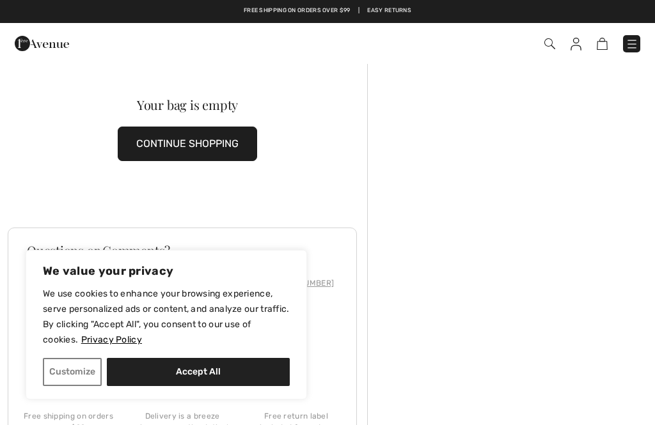
click at [211, 150] on button "CONTINUE SHOPPING" at bounding box center [187, 144] width 139 height 35
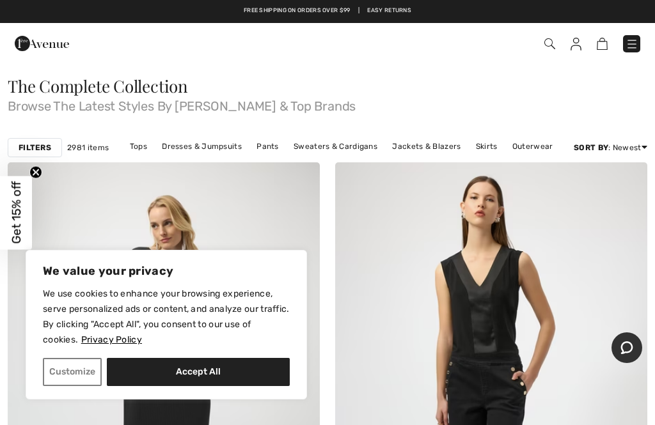
click at [211, 376] on button "Accept All" at bounding box center [198, 372] width 183 height 28
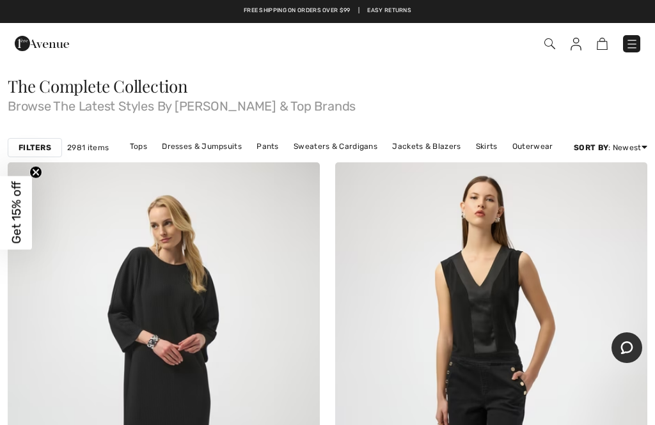
checkbox input "true"
click at [553, 47] on img at bounding box center [549, 43] width 11 height 11
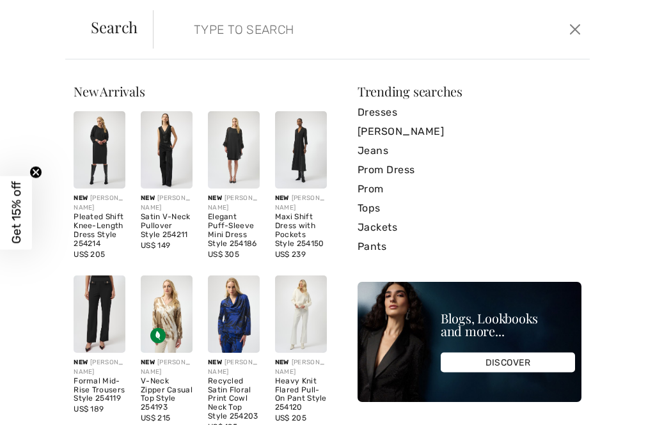
click at [184, 40] on input "search" at bounding box center [327, 29] width 286 height 38
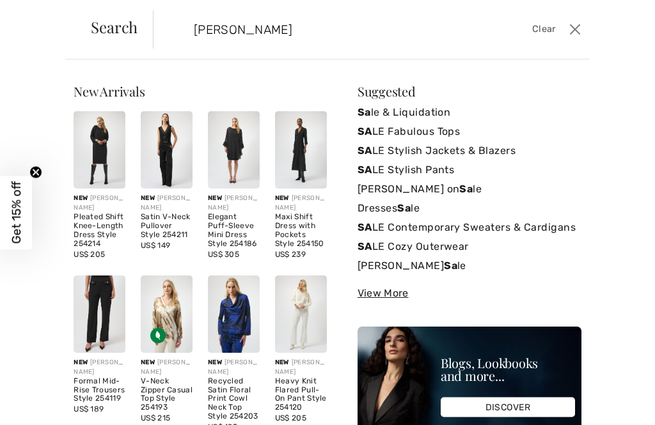
type input "Sale"
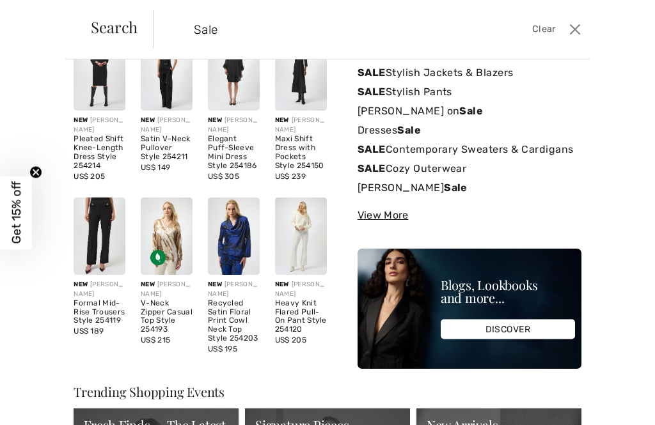
scroll to position [79, 0]
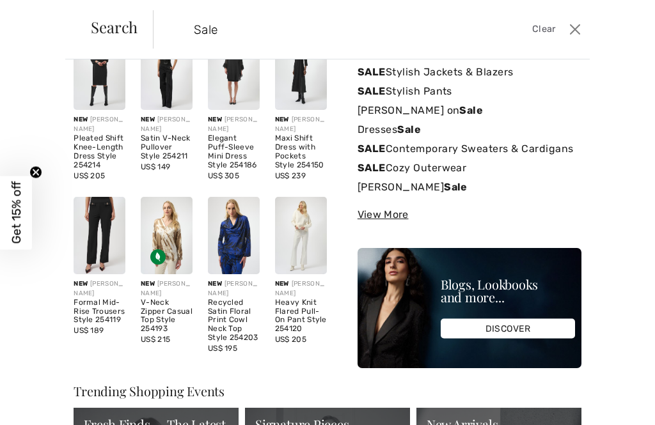
click at [473, 107] on strong "Sale" at bounding box center [471, 110] width 24 height 12
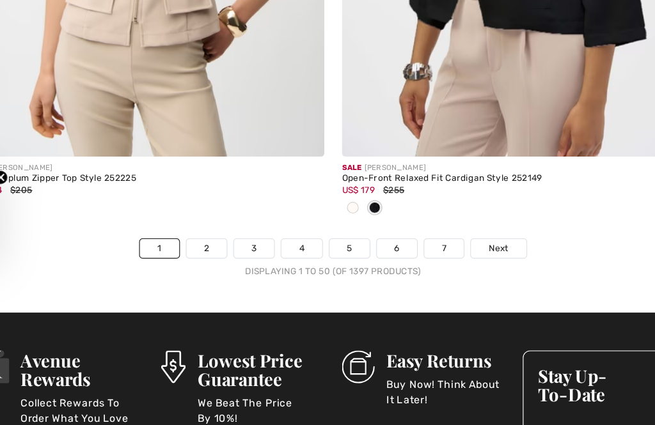
scroll to position [13869, 0]
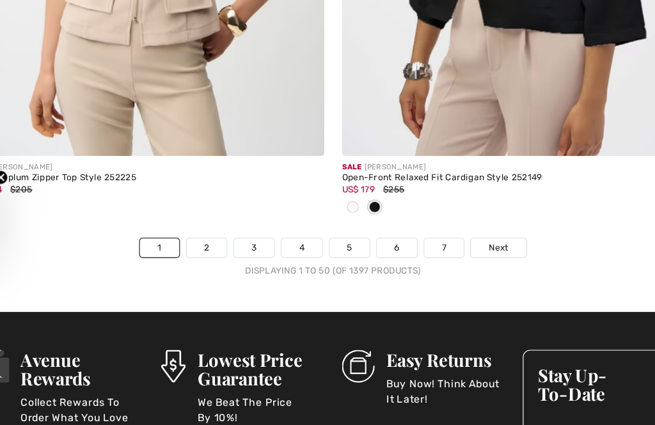
click at [464, 228] on span "Next" at bounding box center [472, 234] width 17 height 12
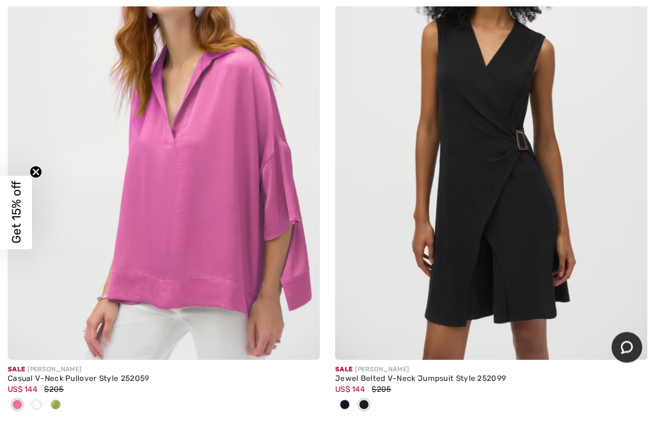
scroll to position [7438, 0]
click at [57, 409] on div "Sale JOSEPH RIBKOFF Casual V-Neck Pullover Style 252059 US$ 144 $205" at bounding box center [164, 396] width 312 height 72
click at [63, 395] on div at bounding box center [55, 405] width 19 height 21
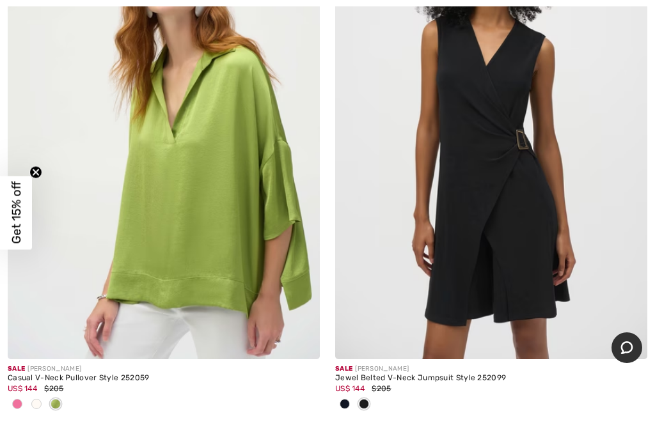
click at [70, 395] on div at bounding box center [164, 405] width 312 height 21
click at [60, 406] on div at bounding box center [55, 405] width 19 height 21
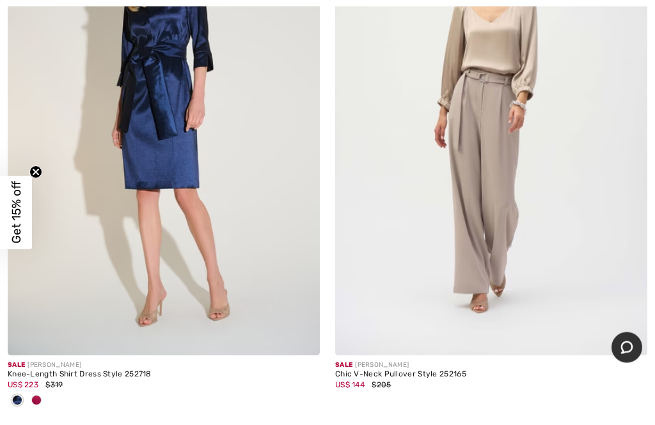
scroll to position [11803, 0]
click at [496, 175] on img at bounding box center [491, 121] width 312 height 468
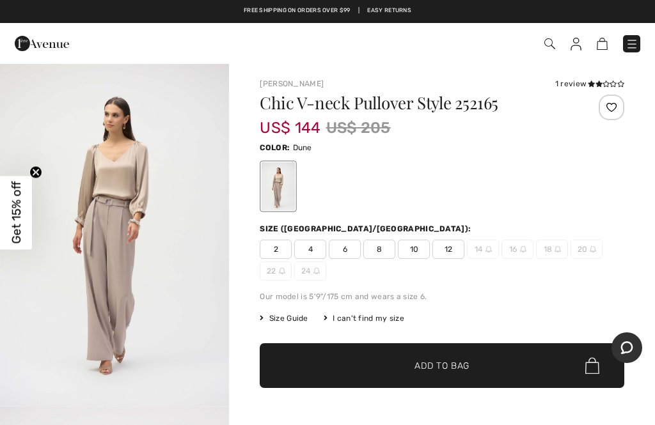
click at [288, 189] on div at bounding box center [278, 187] width 33 height 48
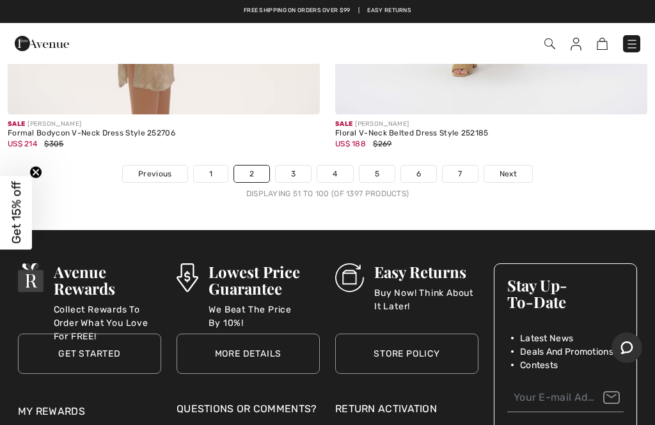
scroll to position [13773, 0]
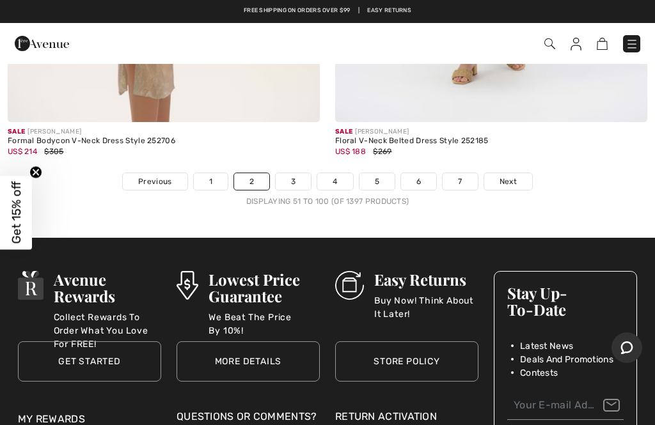
click at [518, 173] on link "Next" at bounding box center [508, 181] width 48 height 17
click at [516, 176] on span "Next" at bounding box center [508, 182] width 17 height 12
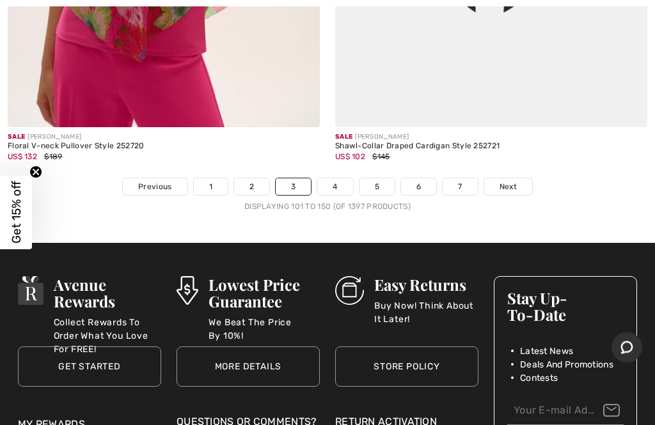
scroll to position [13600, 0]
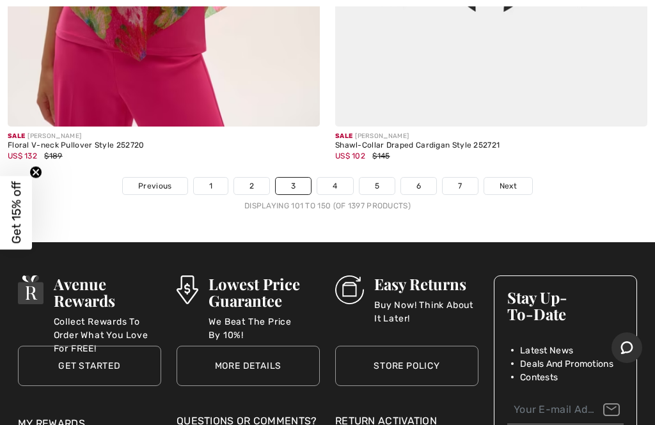
click at [504, 180] on span "Next" at bounding box center [508, 186] width 17 height 12
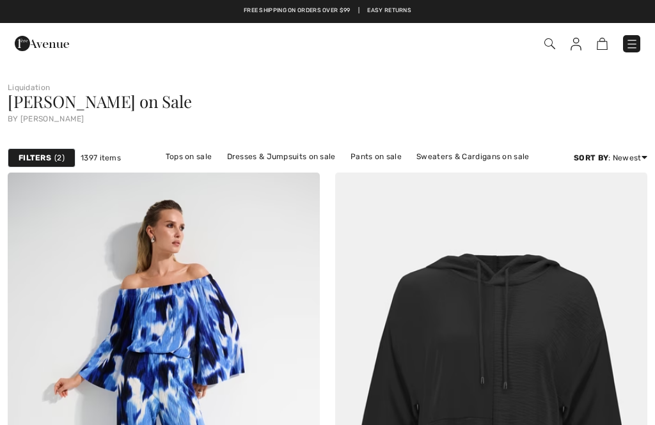
checkbox input "true"
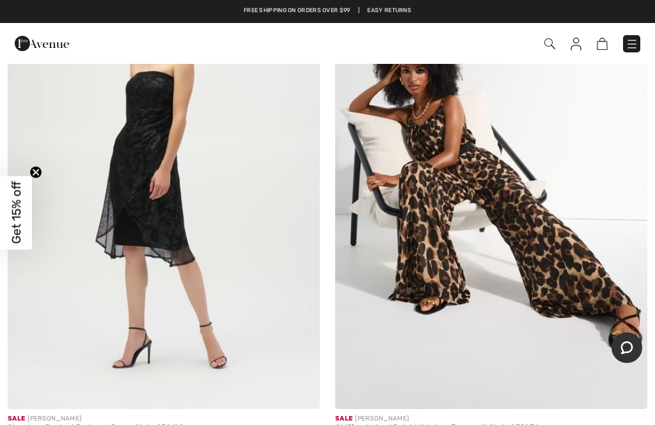
scroll to position [1789, 0]
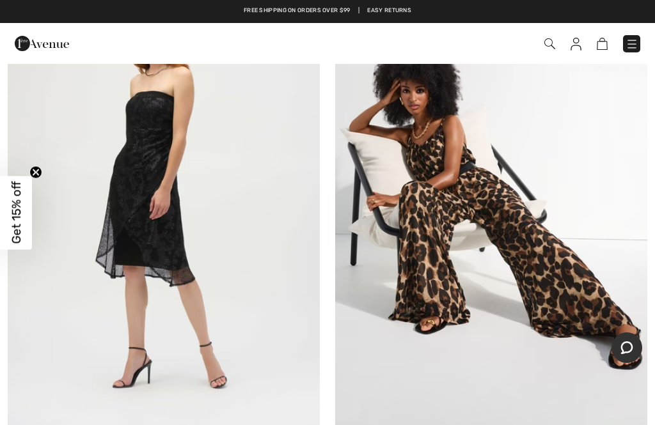
click at [539, 239] on img at bounding box center [491, 195] width 312 height 468
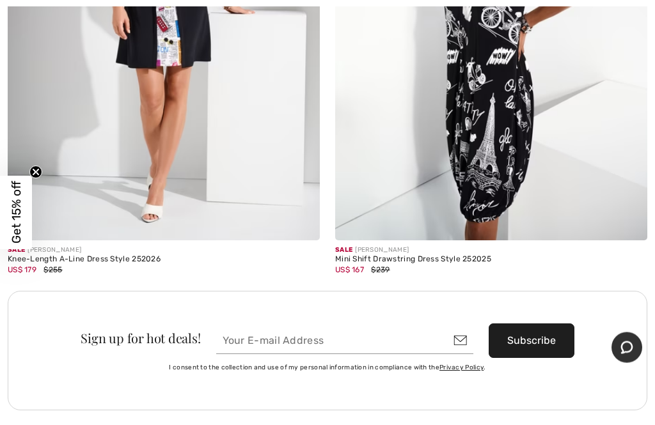
scroll to position [12744, 0]
click at [517, 151] on img at bounding box center [491, 6] width 312 height 468
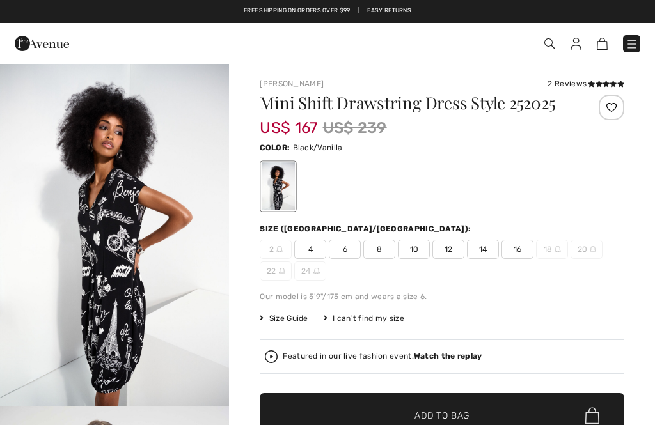
checkbox input "true"
click at [317, 250] on span "4" at bounding box center [310, 249] width 32 height 19
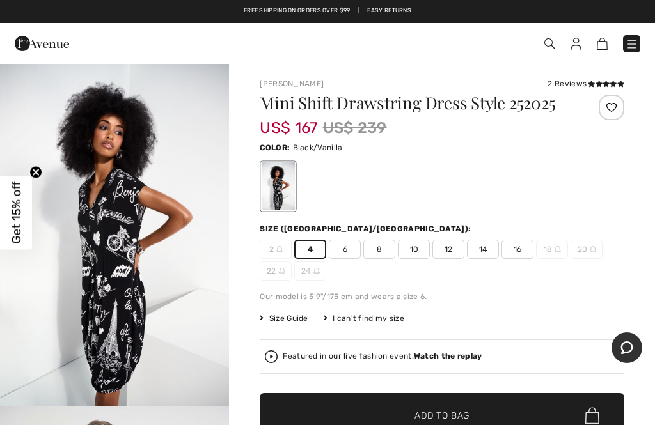
click at [584, 81] on div "2 Reviews" at bounding box center [586, 84] width 77 height 12
click at [576, 90] on div "[PERSON_NAME] 2 Reviews 2 Reviews Mini Shift Drawstring Dress Style 252025 US$ …" at bounding box center [442, 297] width 365 height 438
click at [281, 246] on img at bounding box center [279, 249] width 6 height 6
click at [282, 258] on span "2" at bounding box center [276, 249] width 32 height 19
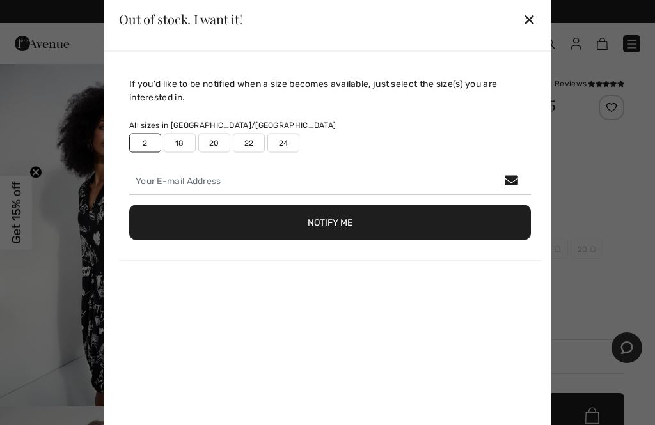
click at [348, 225] on button "Notify Me" at bounding box center [330, 222] width 402 height 35
click at [476, 159] on div "If you'd like to be notified when a size becomes available, just select the siz…" at bounding box center [330, 176] width 422 height 198
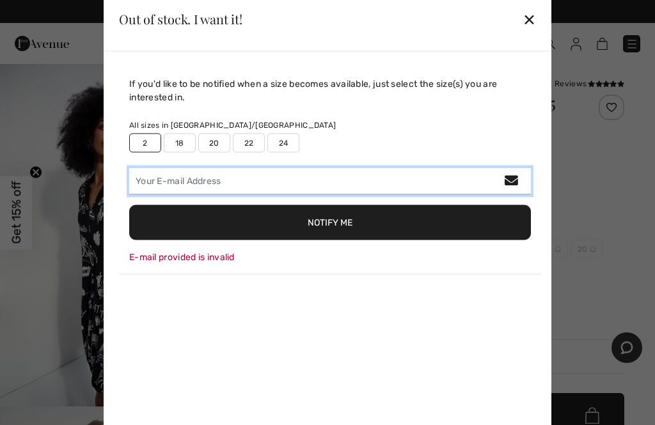
click at [473, 187] on input "email" at bounding box center [330, 181] width 402 height 27
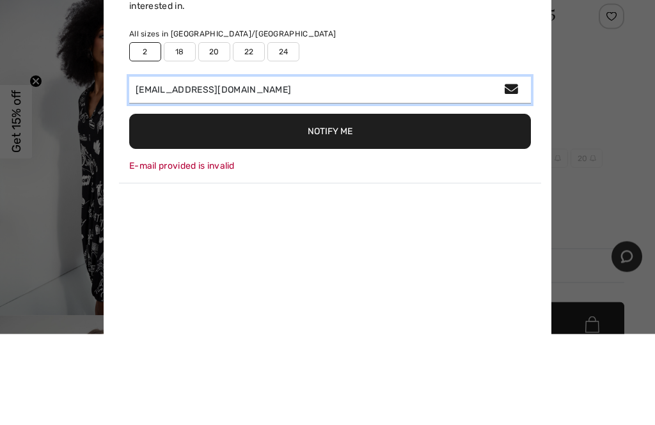
type input "[EMAIL_ADDRESS][DOMAIN_NAME]"
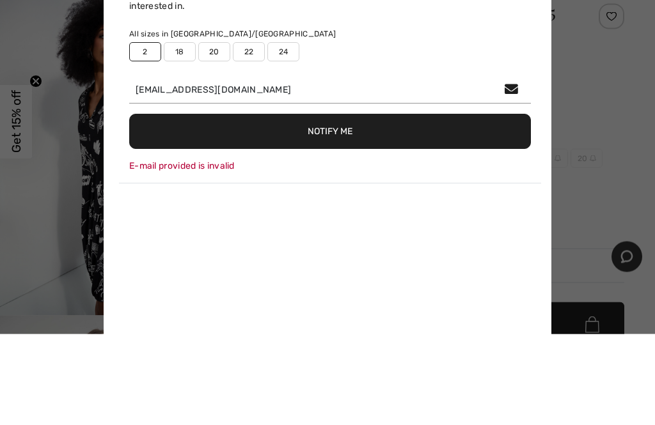
click at [390, 205] on button "Notify Me" at bounding box center [330, 222] width 402 height 35
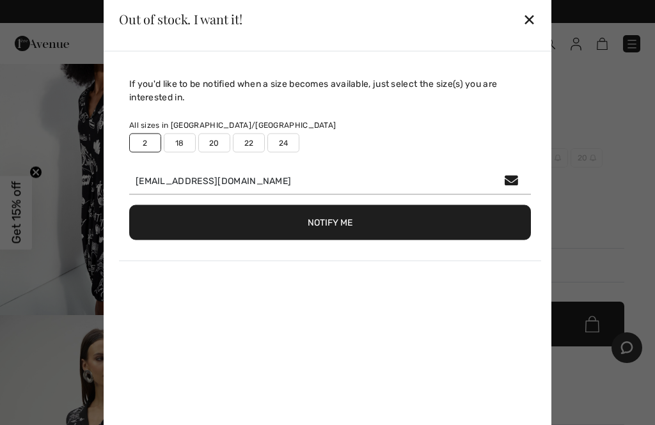
click at [531, 26] on div "✕" at bounding box center [529, 19] width 13 height 27
